Goal: Task Accomplishment & Management: Use online tool/utility

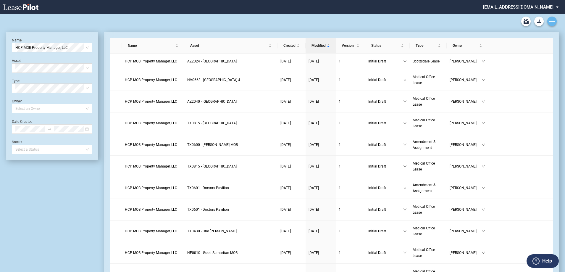
click at [552, 21] on use "Create new document" at bounding box center [551, 21] width 5 height 5
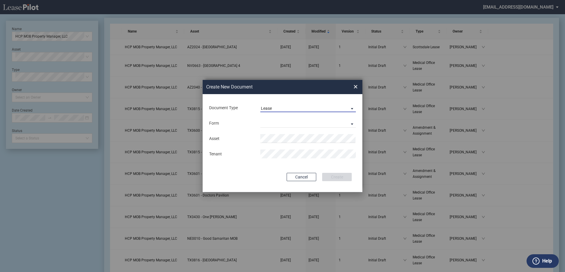
click at [295, 111] on md-select-value "Lease" at bounding box center [307, 107] width 95 height 9
drag, startPoint x: 293, startPoint y: 121, endPoint x: 289, endPoint y: 125, distance: 5.5
click at [293, 121] on md-option "Amendment" at bounding box center [308, 122] width 105 height 14
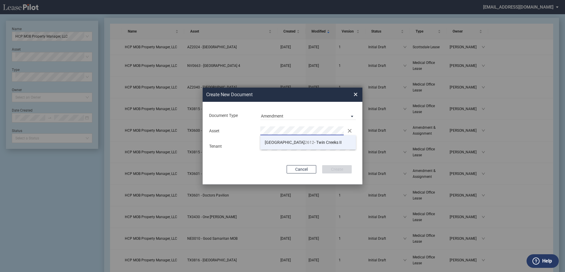
click at [281, 139] on li "TX 2612 - Twin Creeks II" at bounding box center [307, 142] width 95 height 14
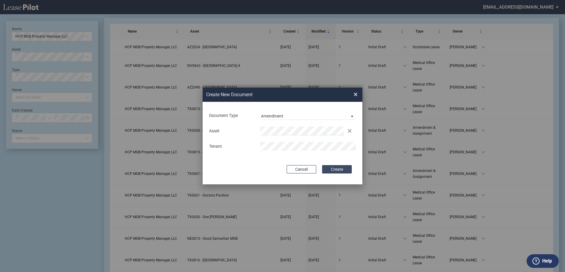
click at [327, 171] on button "Create" at bounding box center [337, 169] width 30 height 8
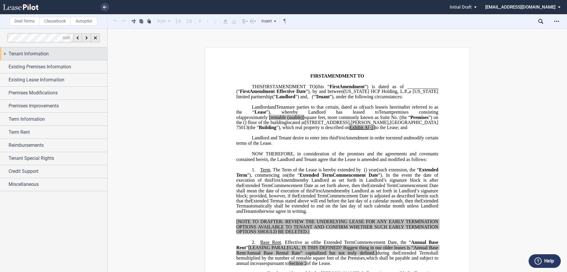
click at [27, 51] on span "Tenant Information" at bounding box center [29, 53] width 40 height 7
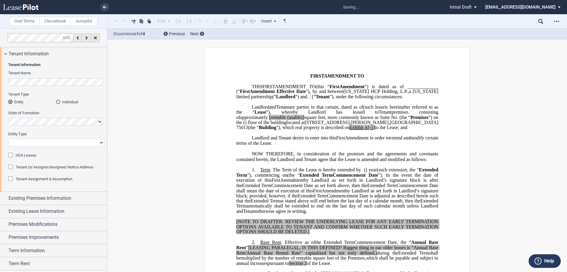
click at [51, 145] on select "Corporation Limited Liability Company General Partnership Limited Partnership O…" at bounding box center [56, 143] width 96 height 8
select select "corporation"
click at [8, 139] on select "Corporation Limited Liability Company General Partnership Limited Partnership O…" at bounding box center [56, 143] width 96 height 8
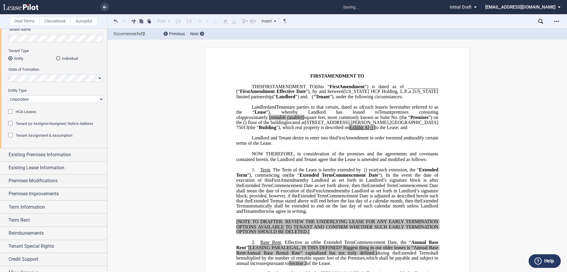
scroll to position [51, 0]
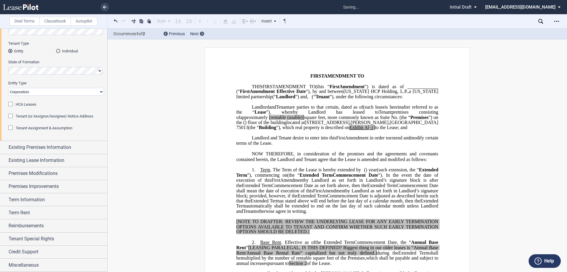
click at [54, 130] on div "Tenant Assignment & Assumption" at bounding box center [44, 127] width 57 height 5
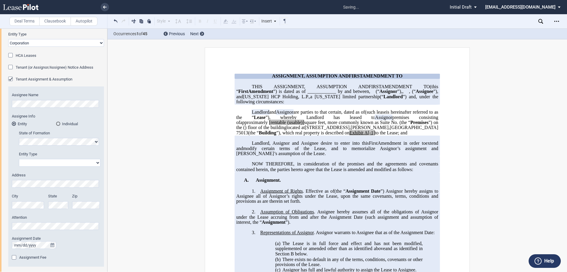
scroll to position [110, 0]
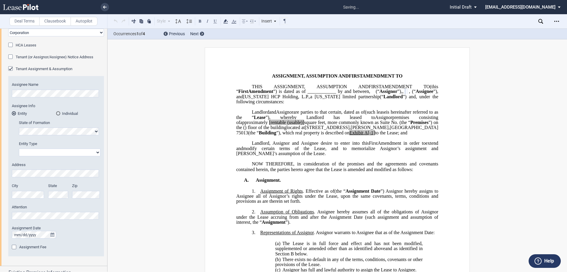
click at [56, 150] on select "Corporation Limited Liability Company General Partnership Limited Partnership O…" at bounding box center [60, 152] width 82 height 8
select select "limited liability company"
click at [19, 148] on select "Corporation Limited Liability Company General Partnership Limited Partnership O…" at bounding box center [60, 152] width 82 height 8
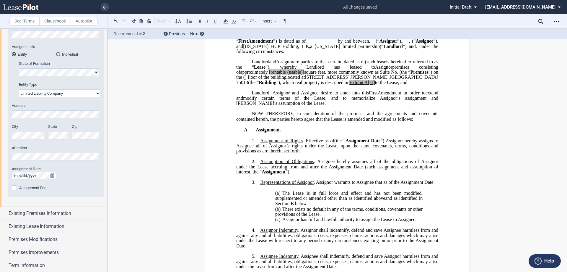
scroll to position [59, 0]
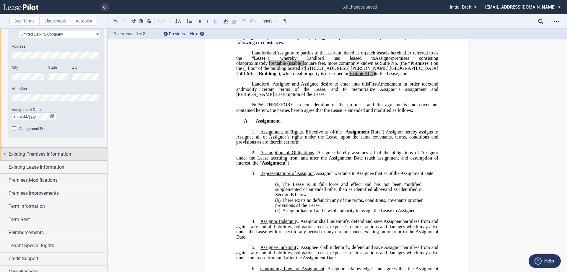
click at [43, 154] on span "Existing Premises Information" at bounding box center [40, 153] width 63 height 7
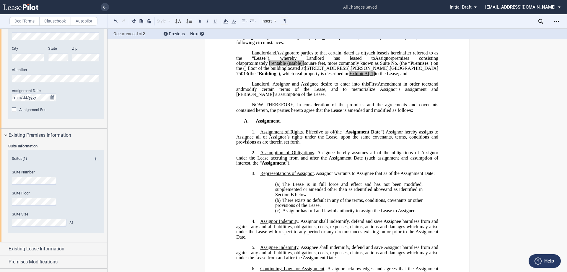
scroll to position [258, 0]
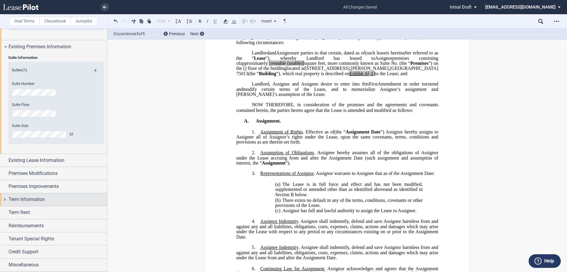
click at [46, 195] on div "Term Information" at bounding box center [53, 199] width 107 height 13
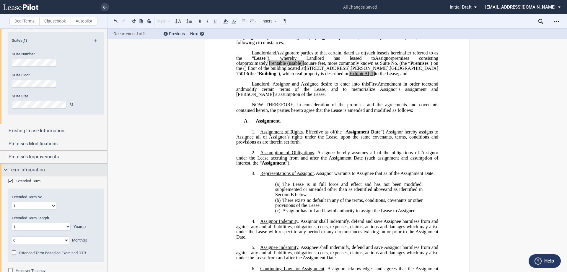
scroll to position [395, 0]
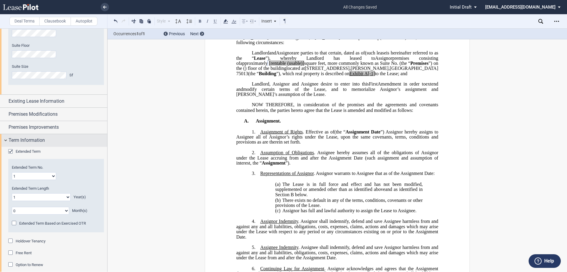
click at [25, 150] on span "Extended Term" at bounding box center [28, 151] width 25 height 4
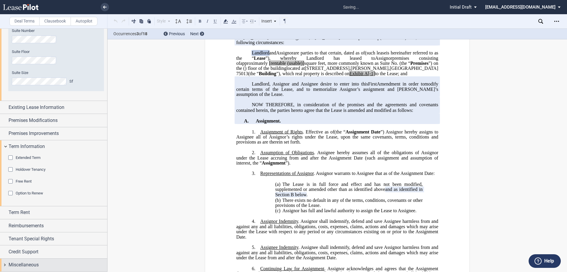
click at [33, 260] on div "Miscellaneous" at bounding box center [53, 264] width 107 height 13
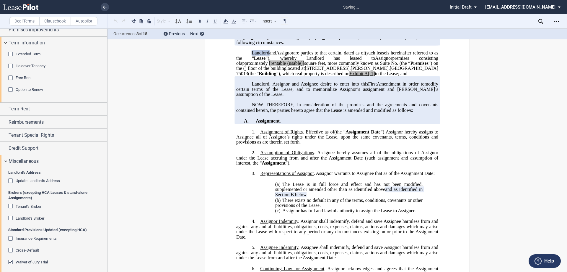
scroll to position [536, 0]
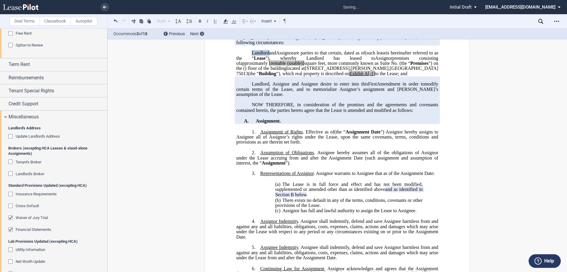
click at [35, 219] on span "Waiver of Jury Trial" at bounding box center [32, 217] width 32 height 4
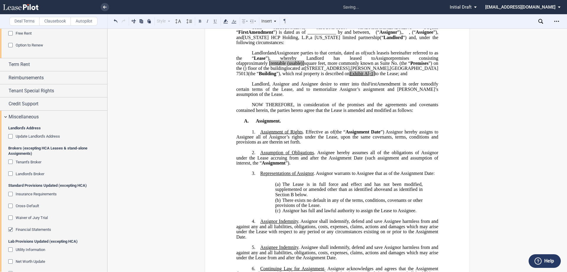
click at [35, 228] on span "Financial Statements" at bounding box center [33, 229] width 35 height 4
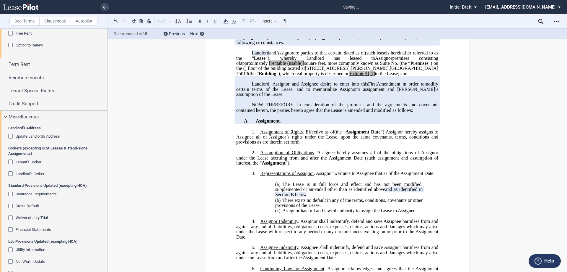
scroll to position [627, 0]
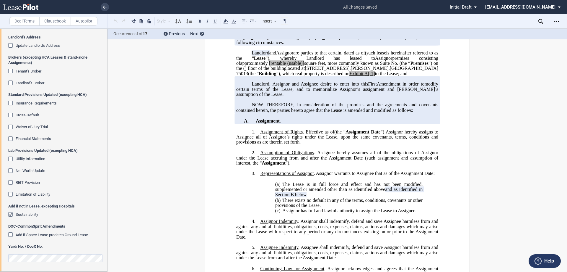
click at [34, 213] on span "Sustainability" at bounding box center [27, 214] width 22 height 4
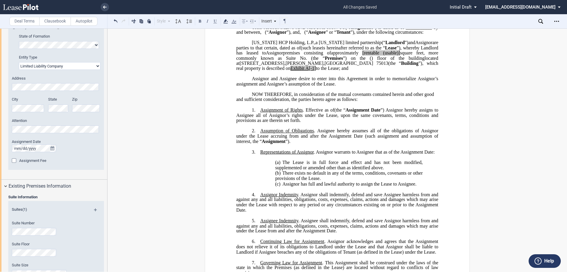
scroll to position [207, 0]
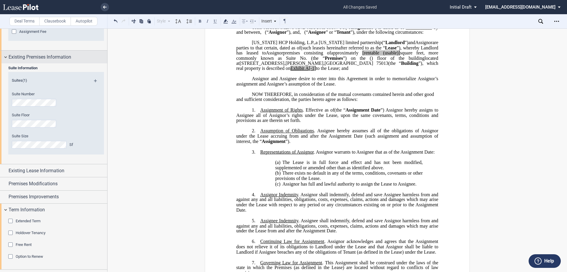
click at [48, 168] on span "Existing Lease Information" at bounding box center [37, 170] width 56 height 7
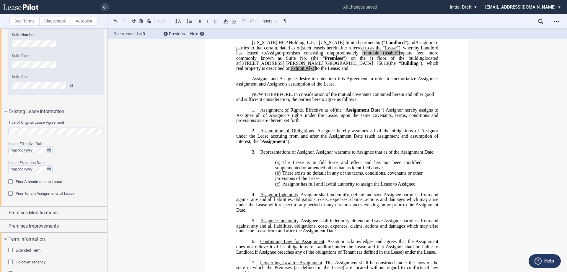
scroll to position [54, 0]
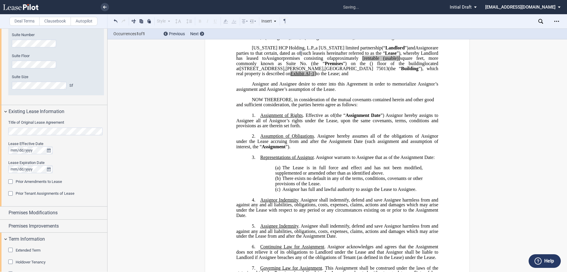
click at [39, 193] on span "Prior Tenant Assignments of Lease" at bounding box center [45, 193] width 59 height 4
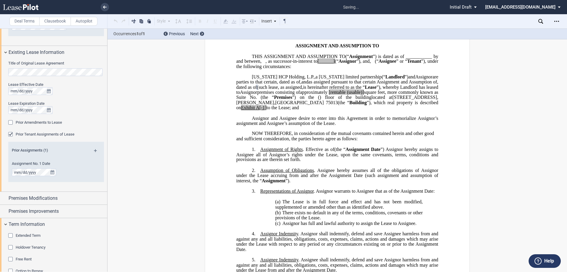
scroll to position [24, 0]
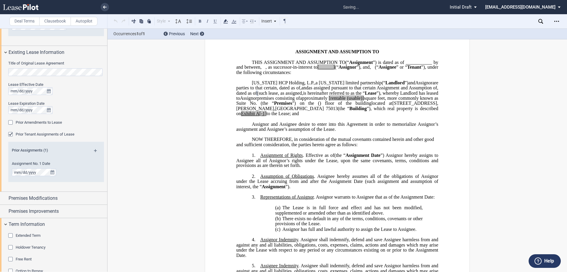
click at [346, 101] on span "[rentable" at bounding box center [337, 97] width 17 height 5
drag, startPoint x: 406, startPoint y: 113, endPoint x: 423, endPoint y: 112, distance: 17.2
click at [423, 106] on span "approximately ﻿ ﻿ rentable (usable)] square feet, more commonly known as Suite …" at bounding box center [337, 100] width 203 height 10
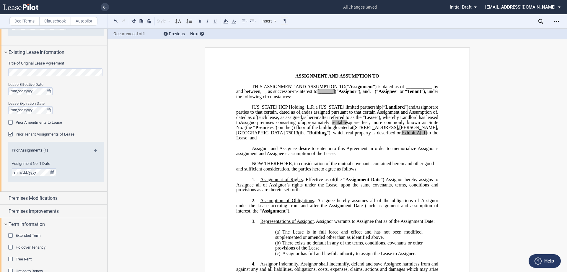
click at [417, 135] on span "A[-1]" at bounding box center [422, 132] width 11 height 5
drag, startPoint x: 261, startPoint y: 153, endPoint x: 254, endPoint y: 153, distance: 6.8
click at [254, 140] on span "located at [STREET_ADDRESS] (the “ Building ”), which real property is describe…" at bounding box center [337, 132] width 203 height 15
click at [303, 120] on span ", as assigned," at bounding box center [290, 116] width 25 height 5
drag, startPoint x: 332, startPoint y: 110, endPoint x: 332, endPoint y: 97, distance: 12.7
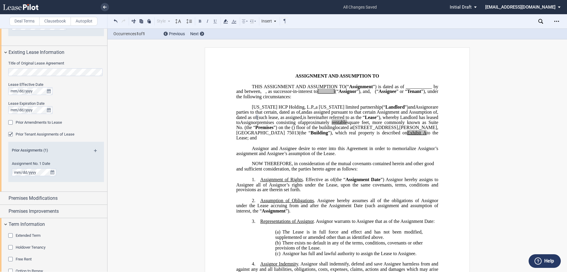
click at [332, 104] on p "﻿" at bounding box center [337, 101] width 202 height 5
drag, startPoint x: 333, startPoint y: 97, endPoint x: 340, endPoint y: 97, distance: 6.8
click at [335, 94] on span ", as successor-in-interest to [______]" at bounding box center [300, 91] width 69 height 5
click at [335, 94] on span "[______]" at bounding box center [326, 91] width 17 height 5
drag, startPoint x: 333, startPoint y: 97, endPoint x: 352, endPoint y: 97, distance: 18.3
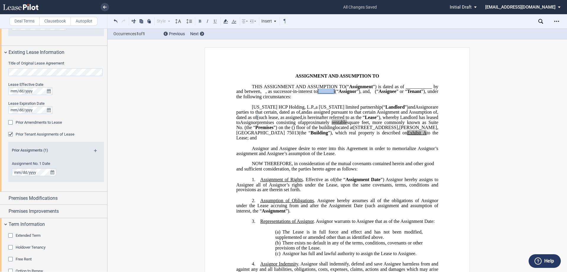
click at [352, 97] on p "THIS ASSIGNMENT AND ASSUMPTION TO ﻿ ﻿ (“ Assignment ”) is dated as of _________…" at bounding box center [337, 91] width 202 height 15
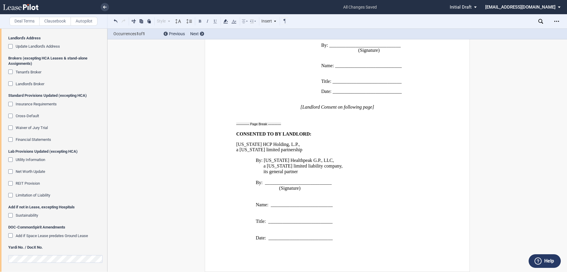
scroll to position [760, 0]
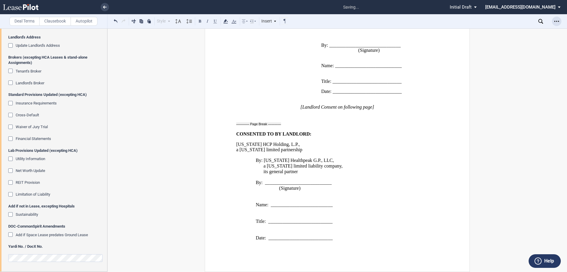
click at [559, 22] on div "Open Lease options menu" at bounding box center [556, 21] width 9 height 9
click at [514, 34] on div "Download" at bounding box center [523, 31] width 72 height 5
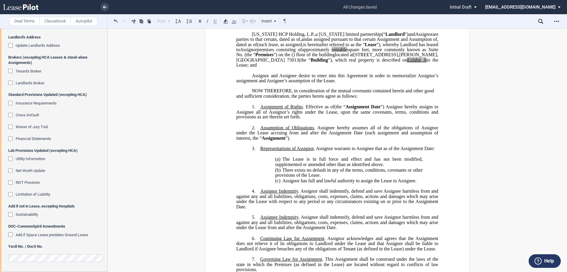
scroll to position [0, 0]
